Goal: Check status

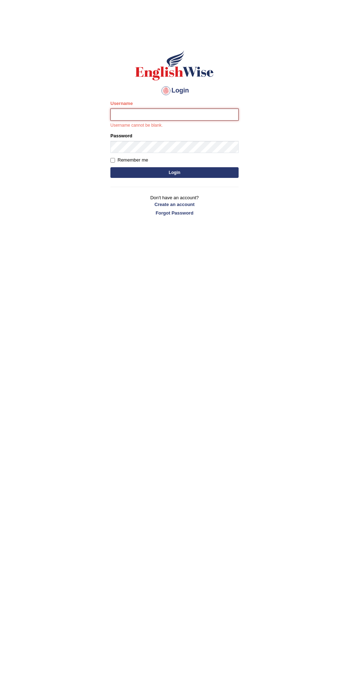
type input "filipimg"
click at [110, 167] on button "Login" at bounding box center [174, 172] width 128 height 11
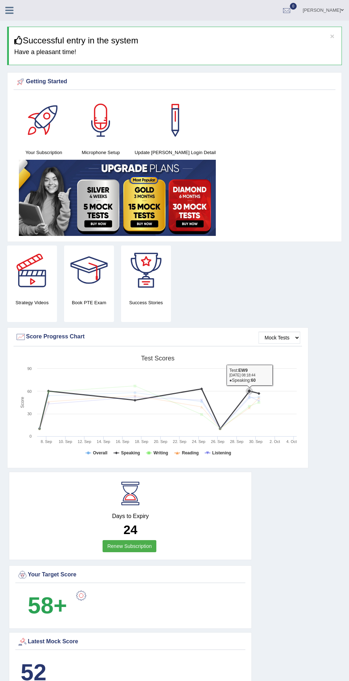
click at [9, 12] on icon at bounding box center [9, 10] width 8 height 9
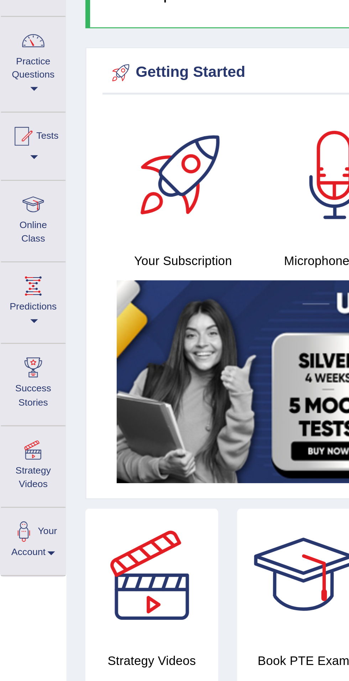
click at [14, 113] on span at bounding box center [12, 113] width 3 height 1
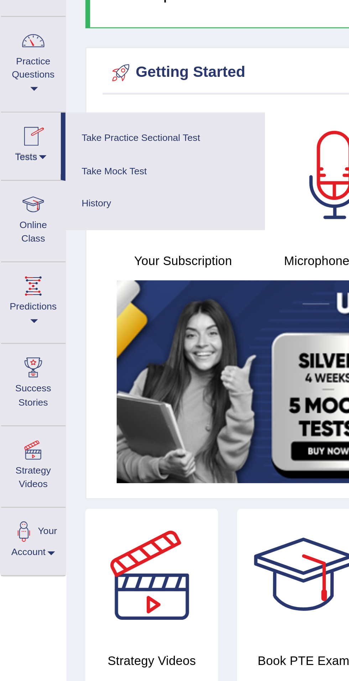
click at [40, 131] on link "History" at bounding box center [62, 131] width 68 height 12
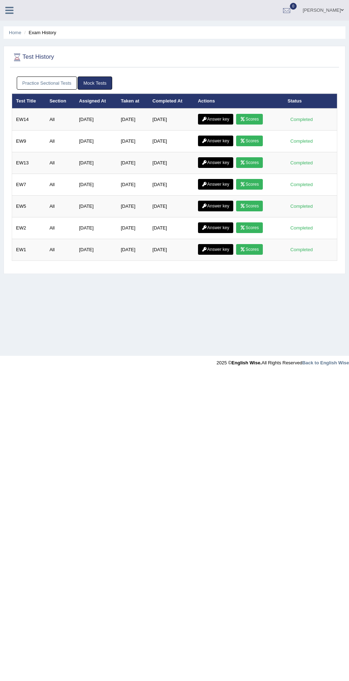
click at [256, 119] on link "Scores" at bounding box center [249, 119] width 26 height 11
